Goal: Task Accomplishment & Management: Use online tool/utility

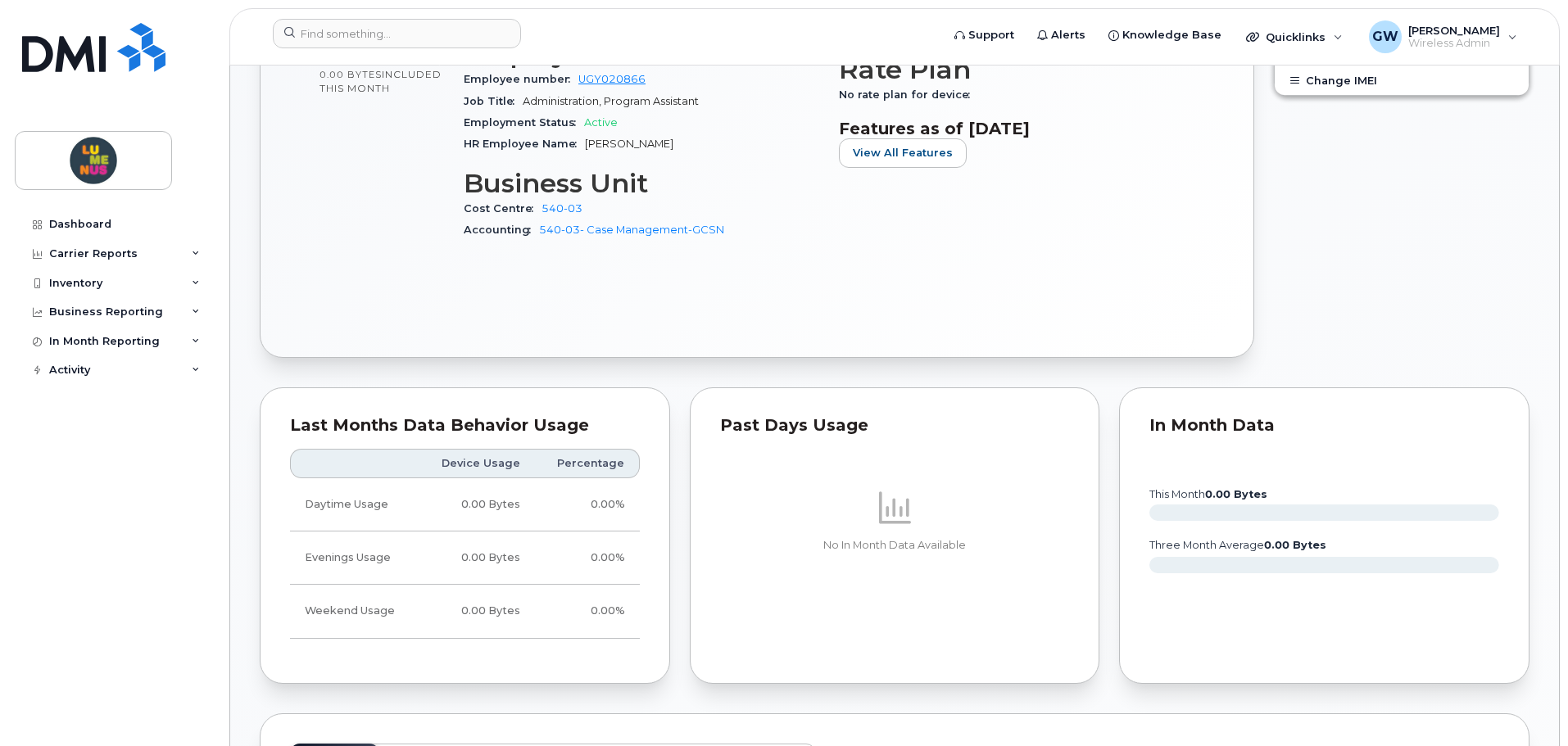
scroll to position [983, 0]
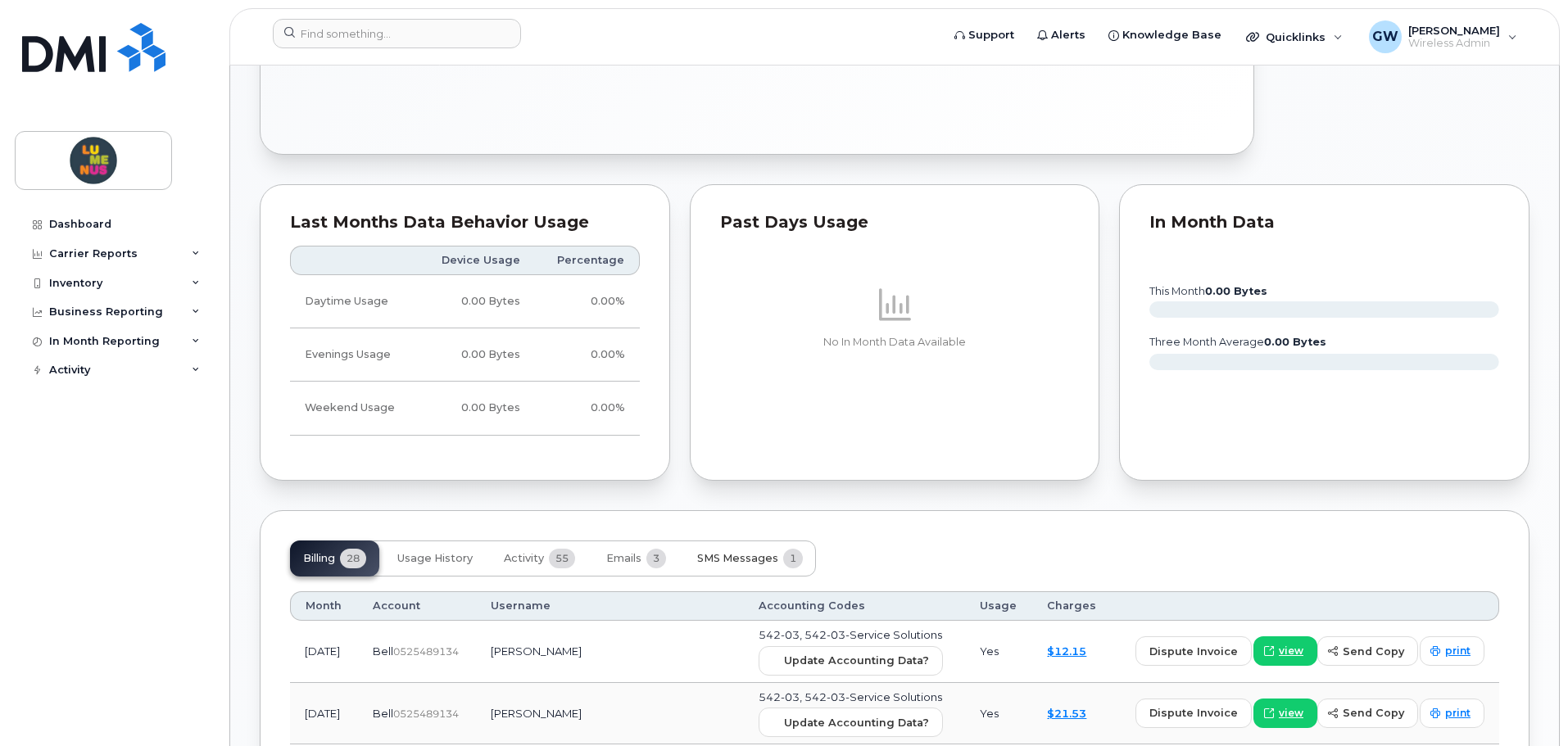
click at [734, 549] on button "SMS Messages 1" at bounding box center [750, 559] width 132 height 36
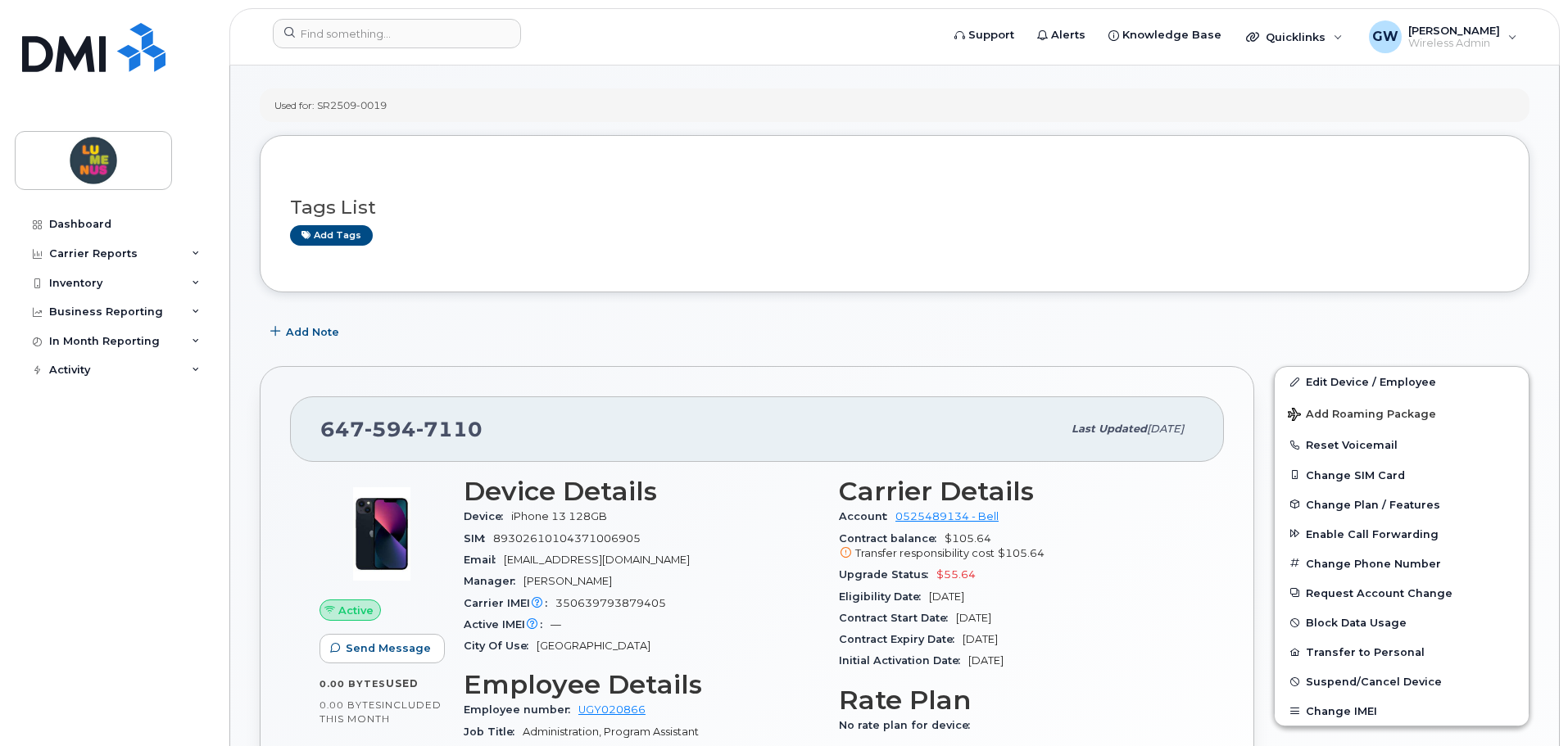
scroll to position [328, 0]
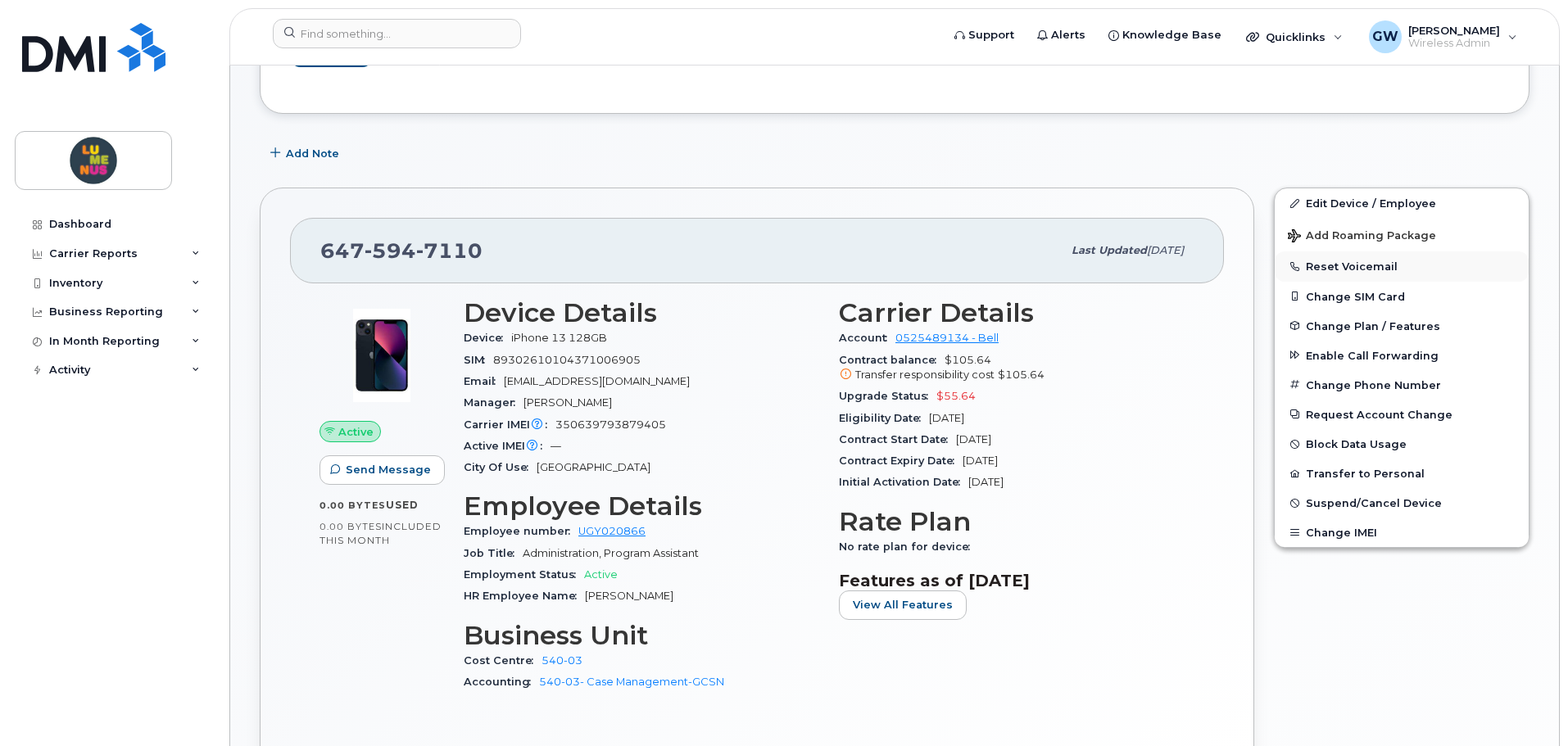
click at [1377, 261] on button "Reset Voicemail" at bounding box center [1402, 266] width 254 height 30
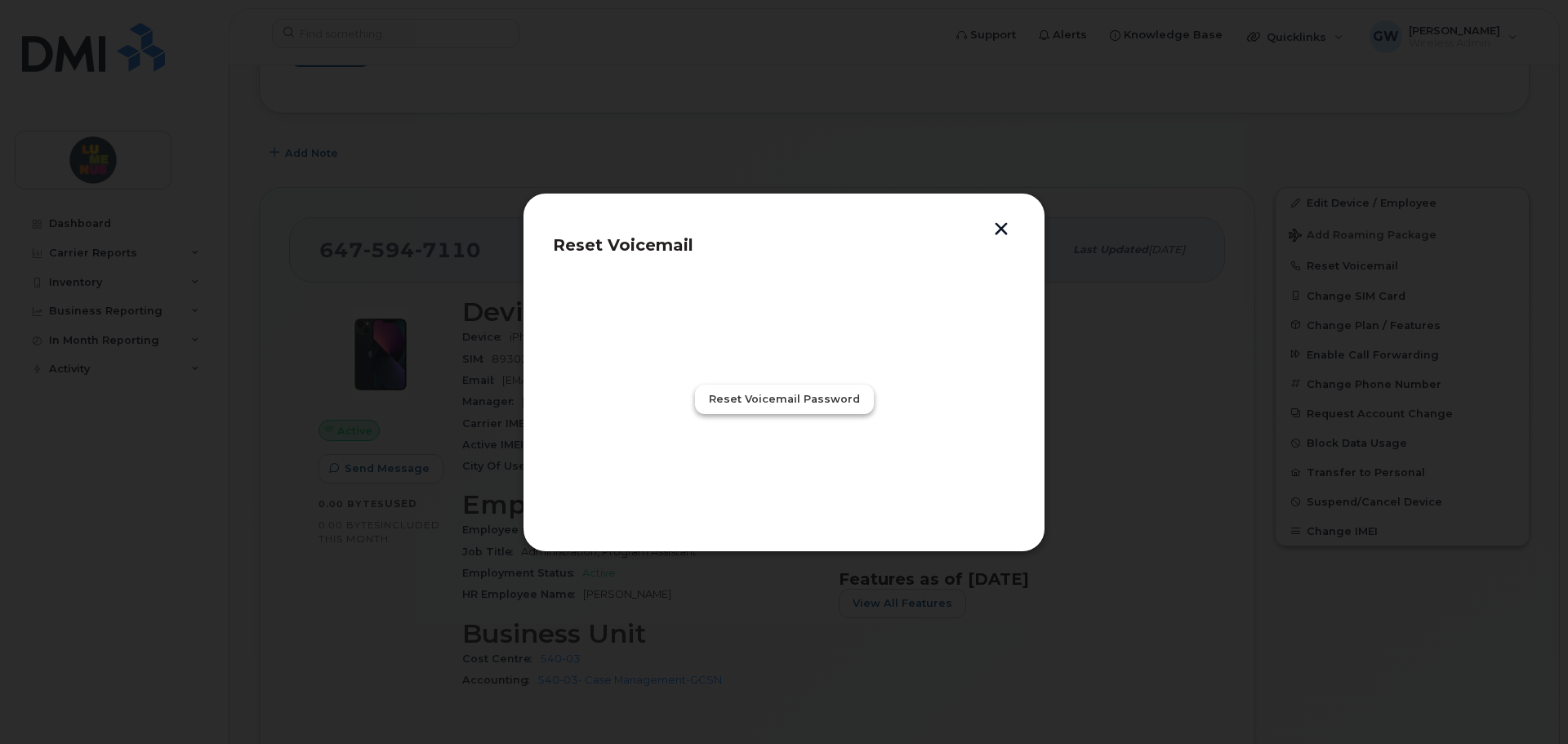
click at [797, 403] on span "Reset Voicemail Password" at bounding box center [784, 399] width 151 height 15
click at [799, 468] on button "Close" at bounding box center [783, 470] width 58 height 30
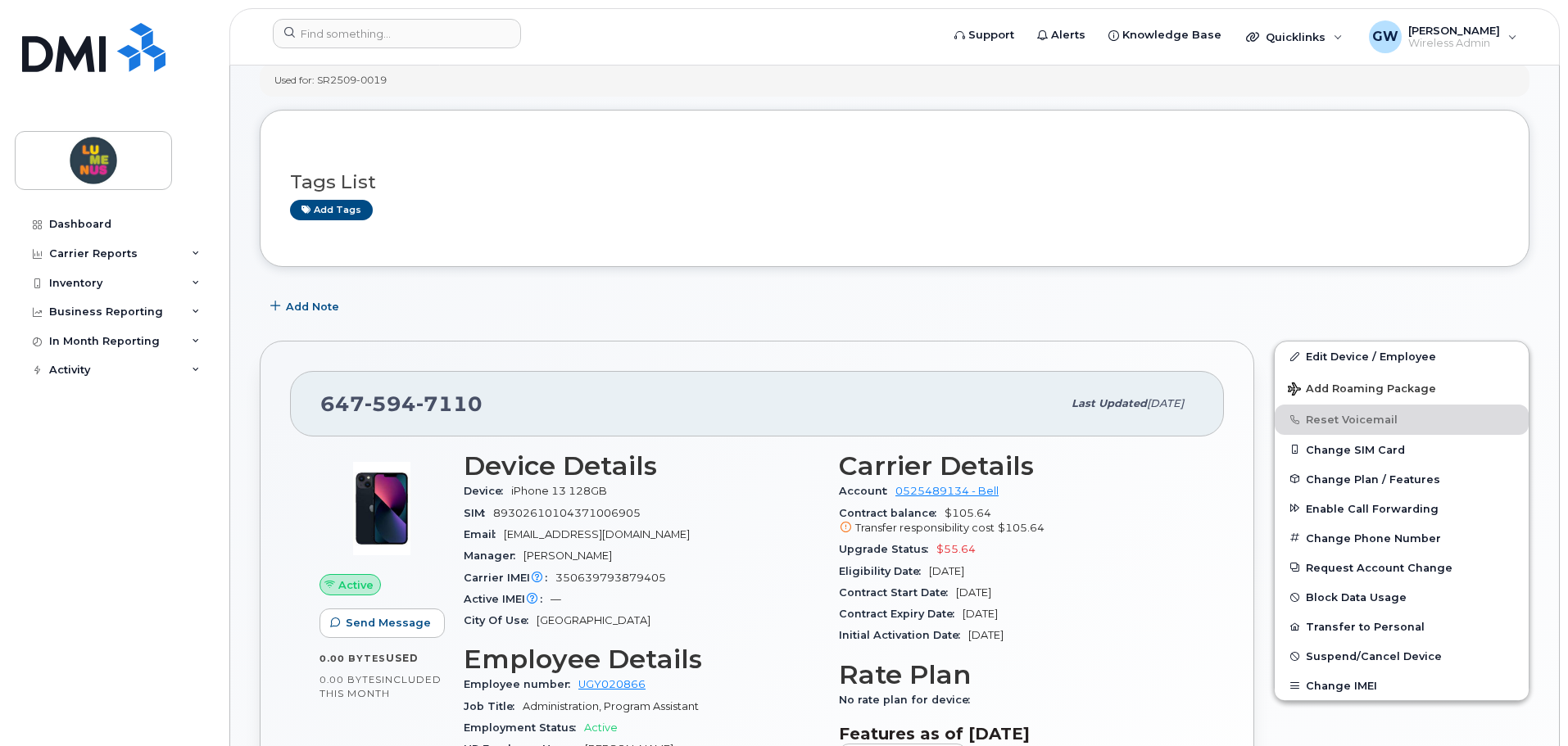
scroll to position [0, 0]
